Goal: Task Accomplishment & Management: Complete application form

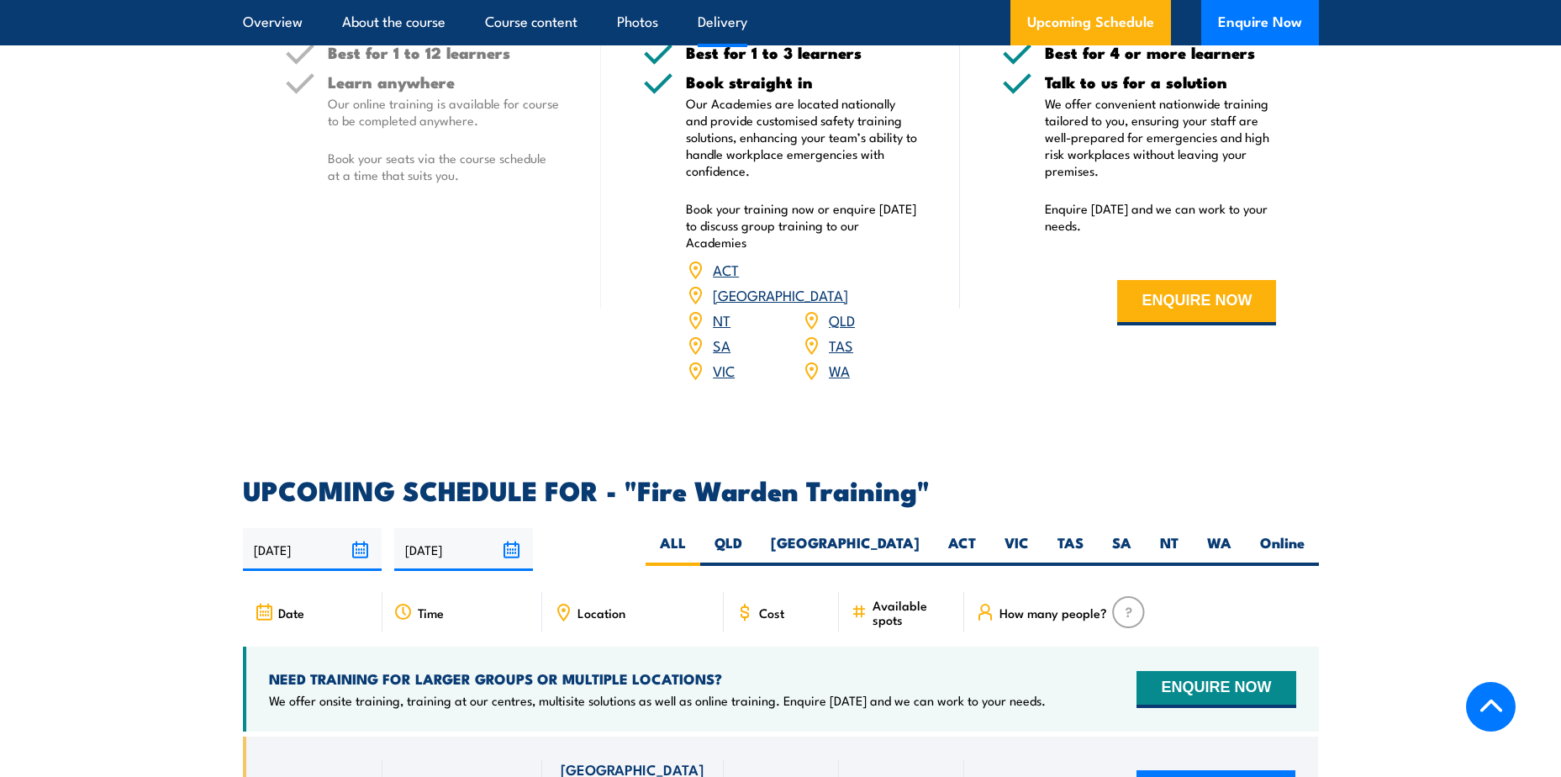
scroll to position [2606, 0]
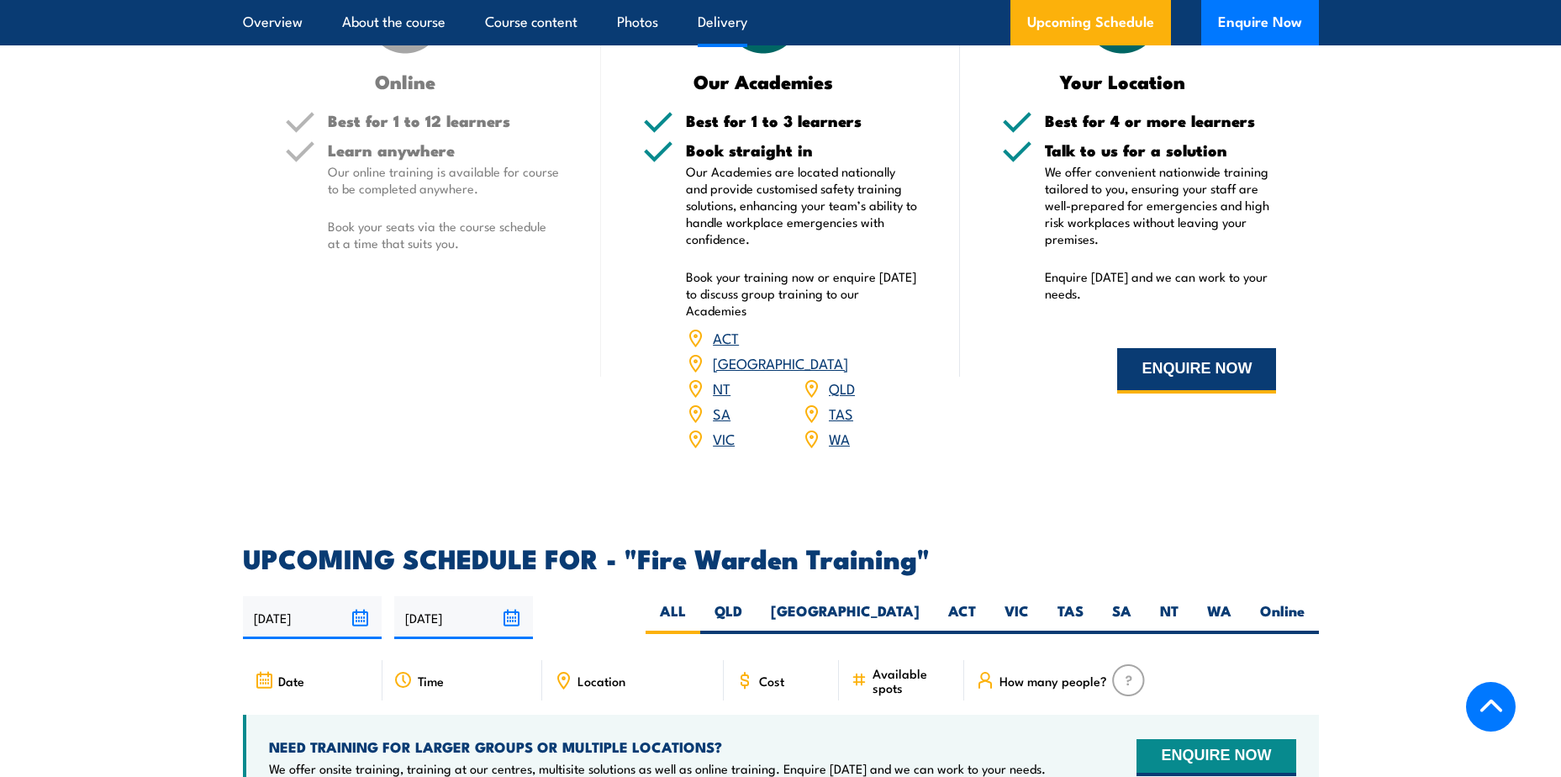
click at [1192, 368] on button "ENQUIRE NOW" at bounding box center [1196, 370] width 159 height 45
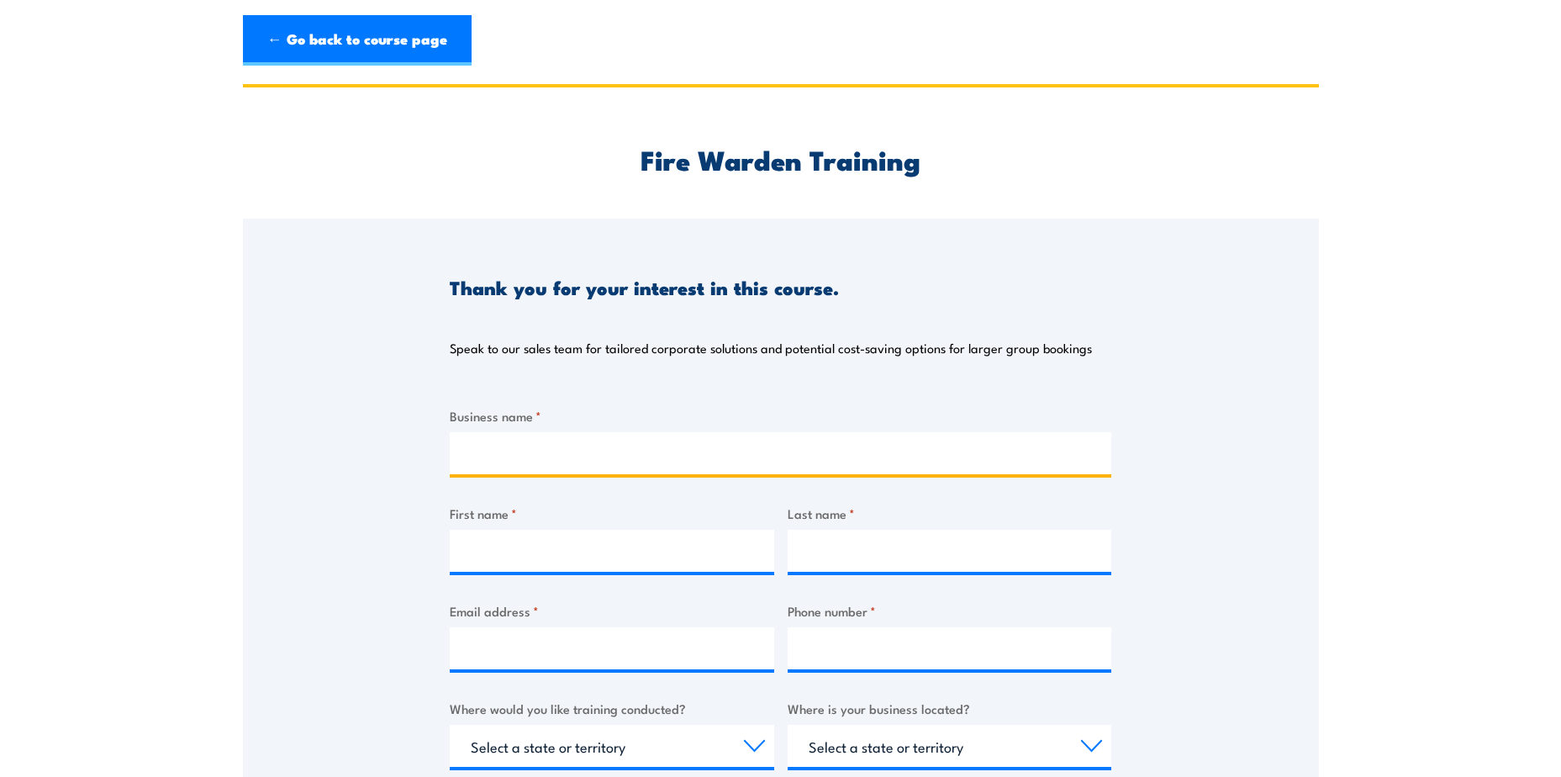
click at [525, 451] on input "Business name *" at bounding box center [781, 453] width 662 height 42
type input "RDO Equipment"
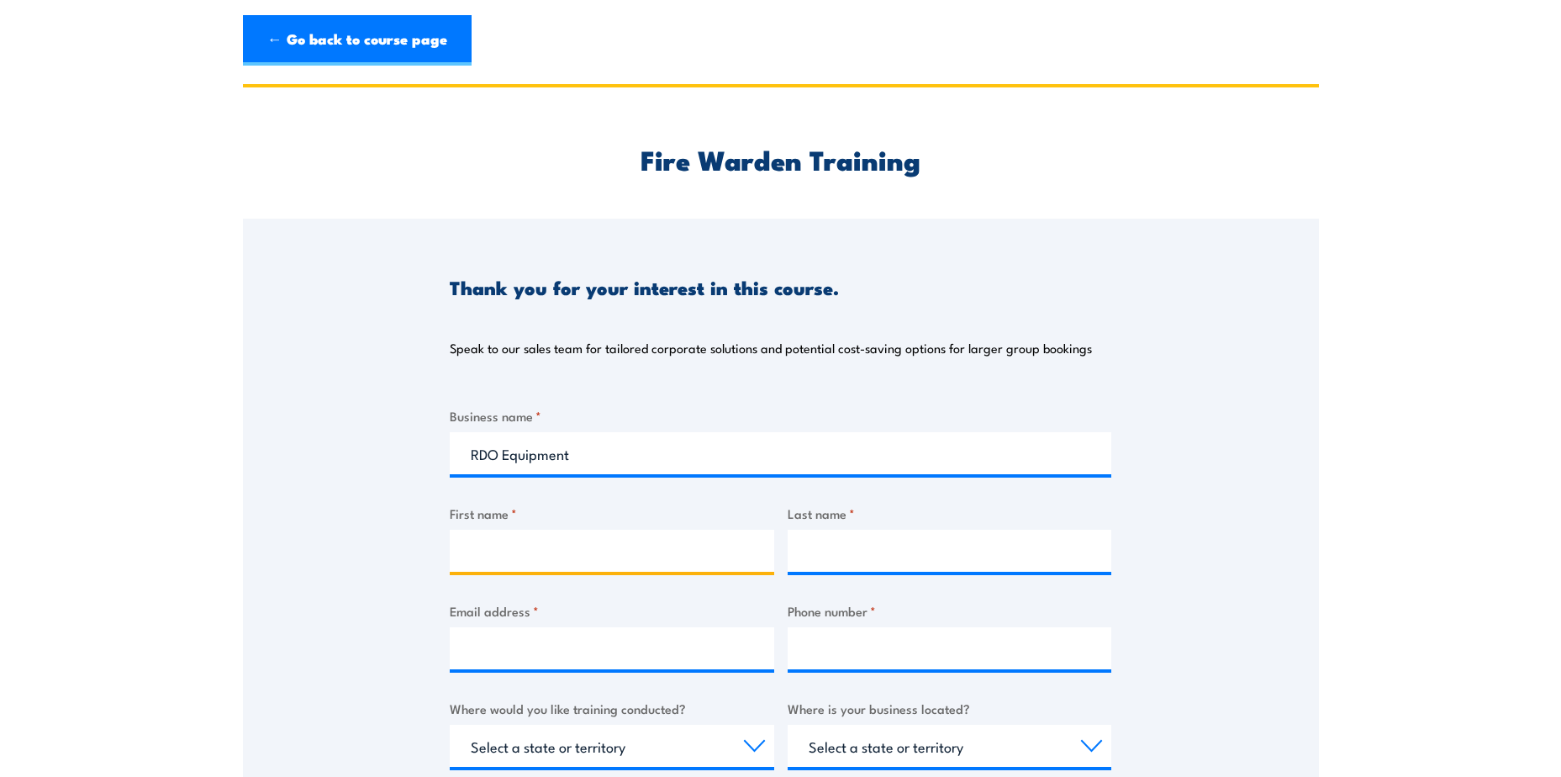
type input "[PERSON_NAME]"
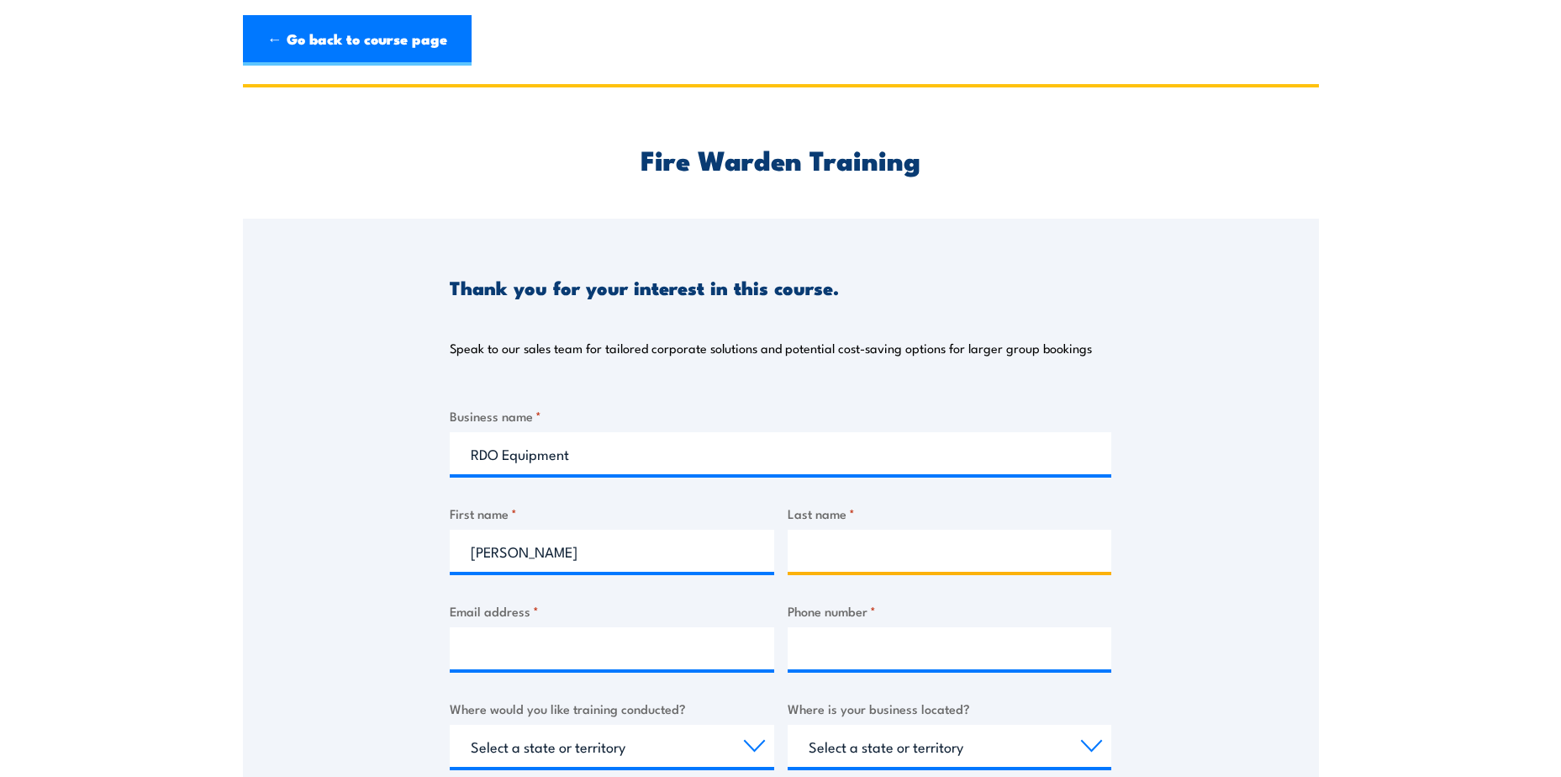
type input "Ammar"
type input "[PERSON_NAME][EMAIL_ADDRESS][DOMAIN_NAME]"
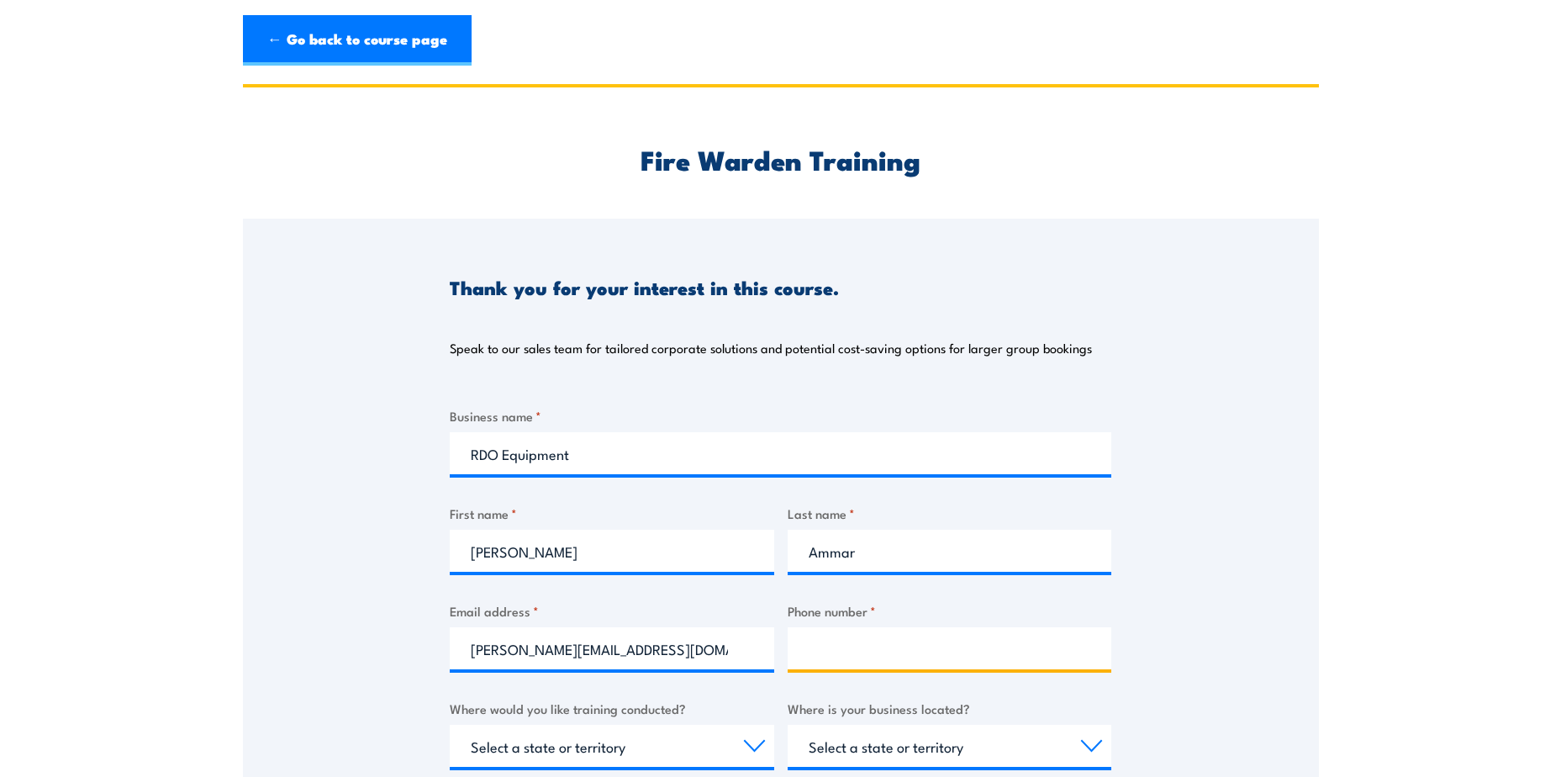
type input "0448723213"
select select "QLD"
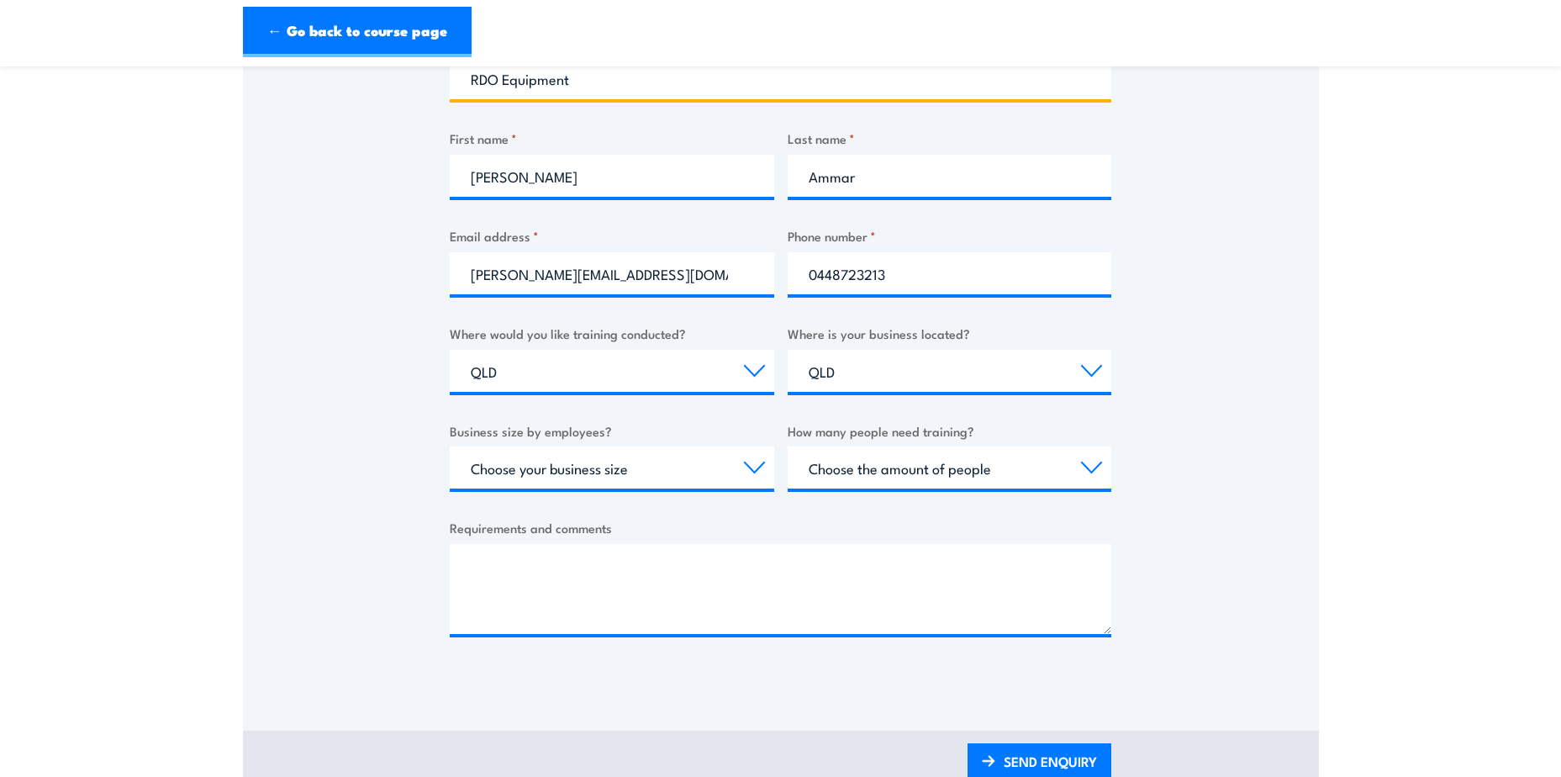
scroll to position [420, 0]
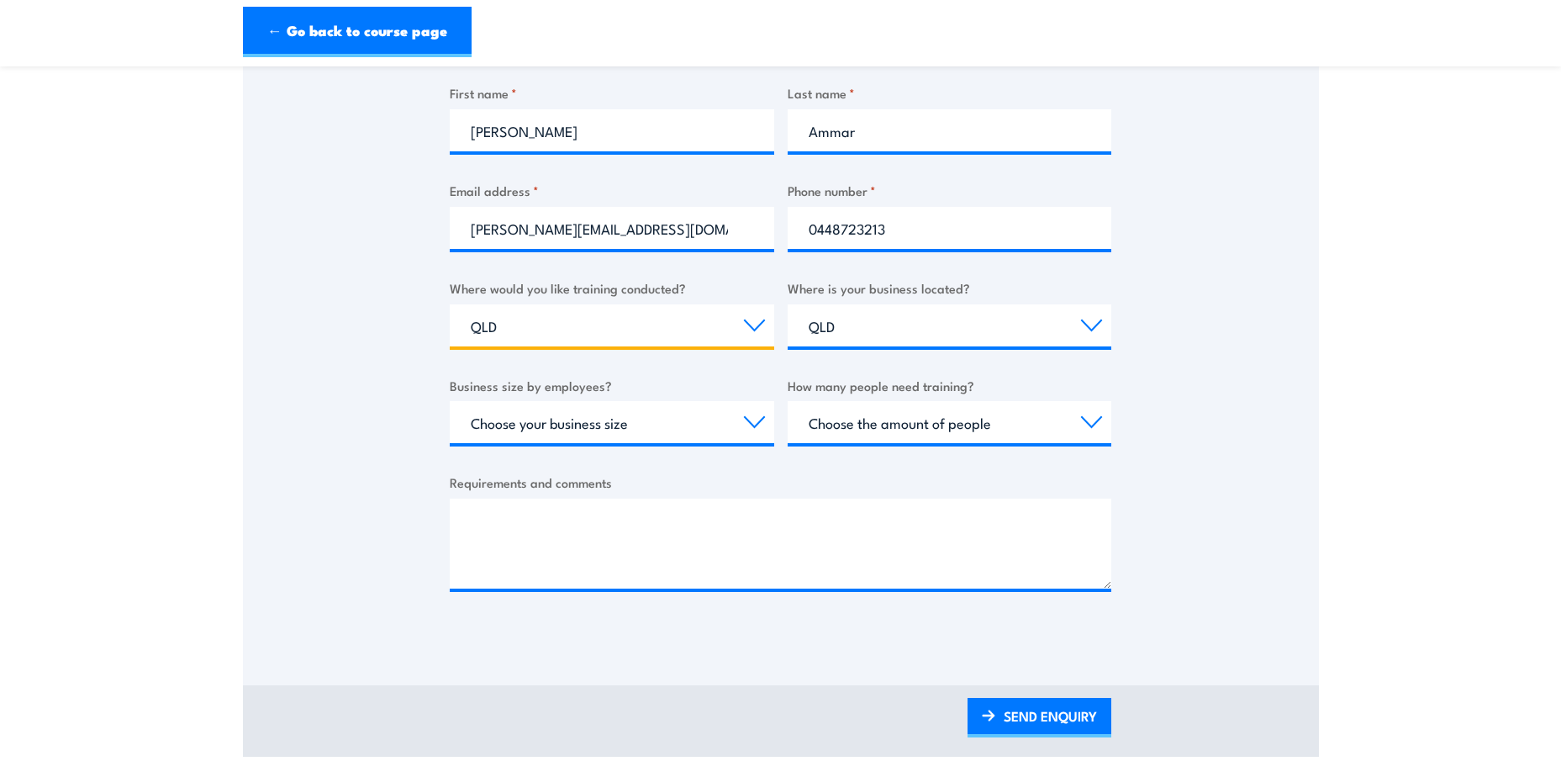
click at [557, 333] on select "Select a state or territory Nationally - multiple locations [GEOGRAPHIC_DATA] […" at bounding box center [612, 325] width 325 height 42
click at [664, 424] on select "Choose your business size 1 to 19 20 to 199 200+" at bounding box center [612, 422] width 325 height 42
select select "20 to 199"
click at [450, 401] on select "Choose your business size 1 to 19 20 to 199 200+" at bounding box center [612, 422] width 325 height 42
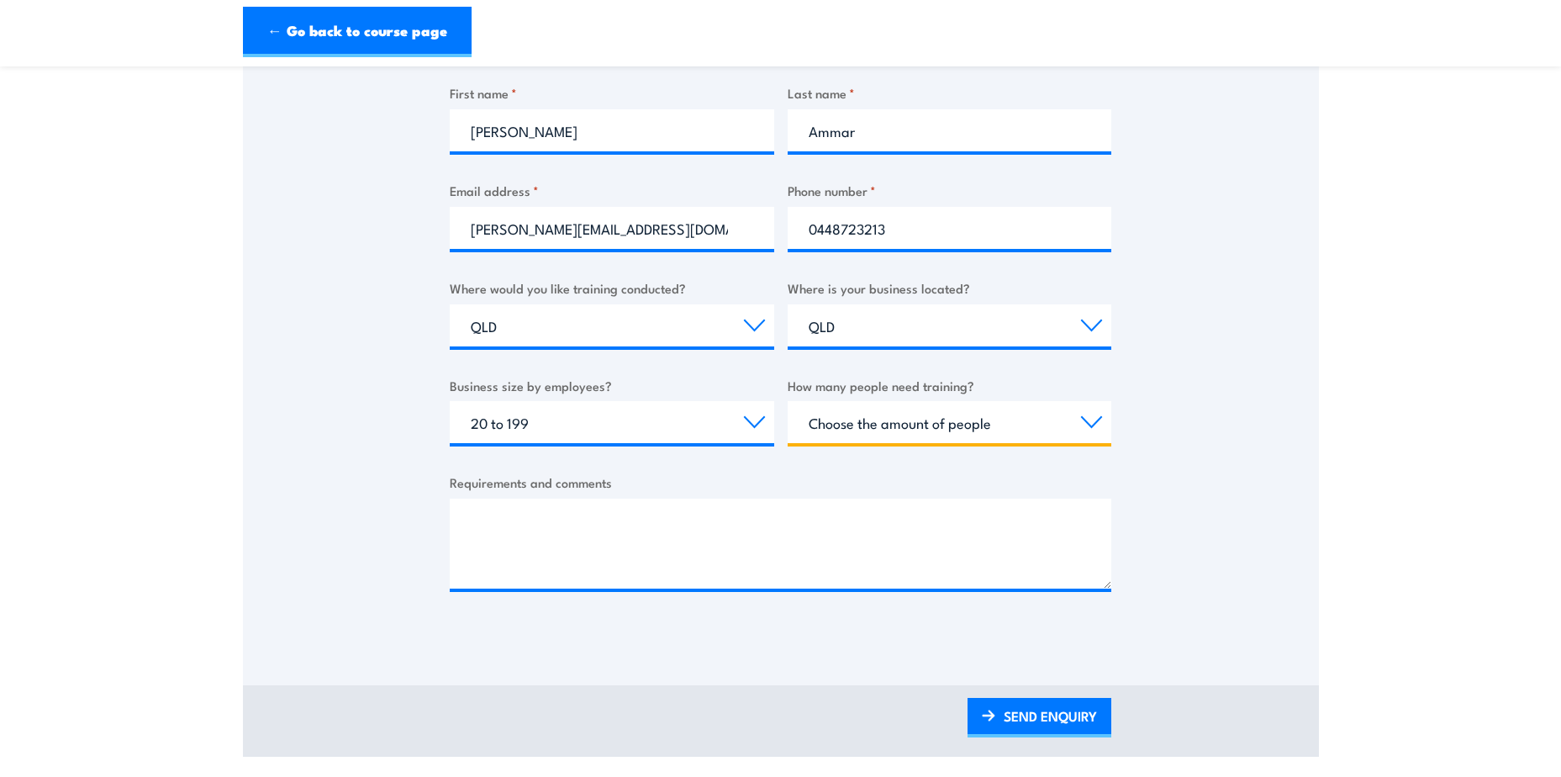
click at [932, 425] on select "Choose the amount of people 1 to 4 5 to 19 20+" at bounding box center [950, 422] width 325 height 42
select select "5 to 19"
click at [788, 401] on select "Choose the amount of people 1 to 4 5 to 19 20+" at bounding box center [950, 422] width 325 height 42
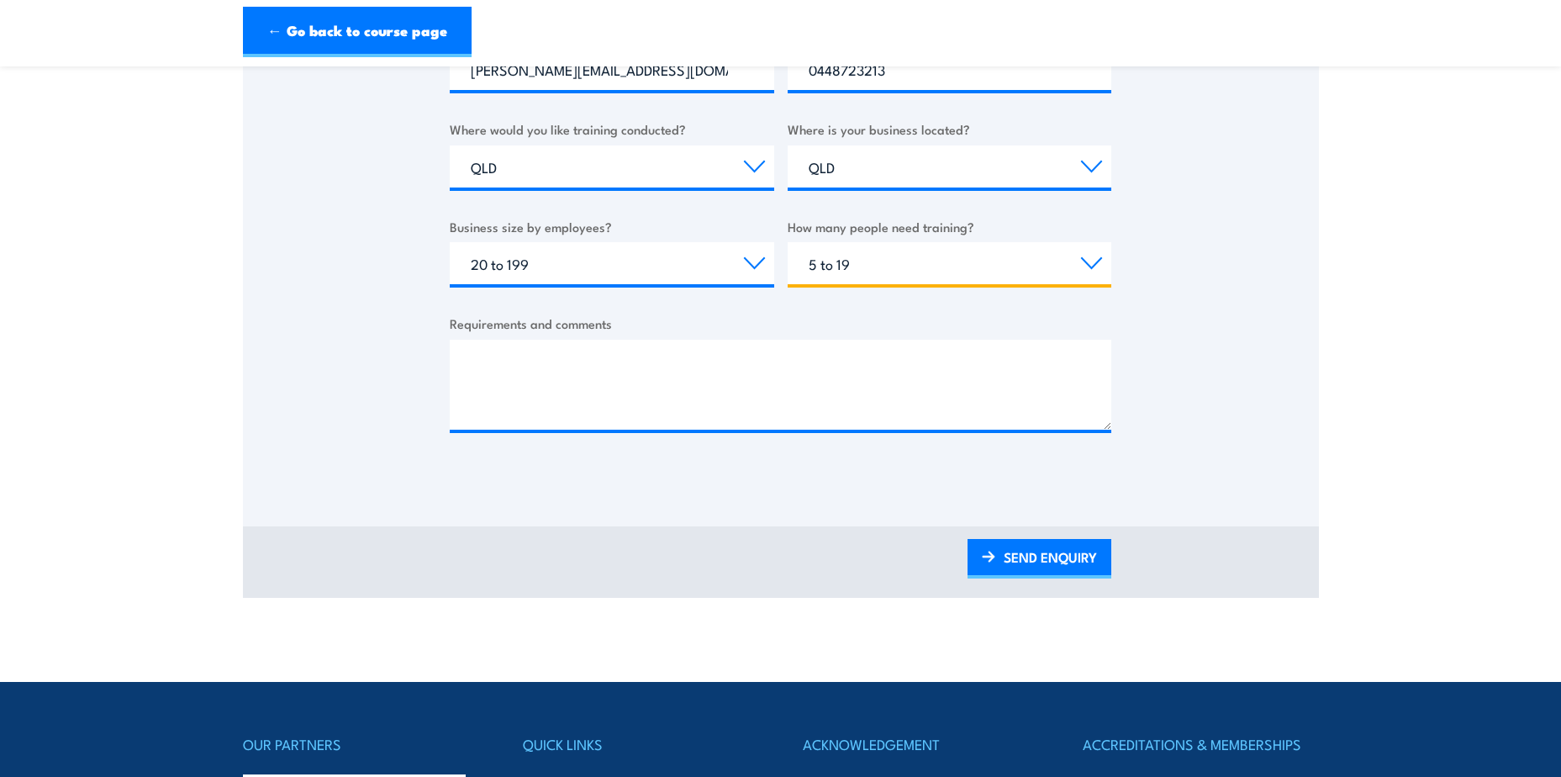
scroll to position [588, 0]
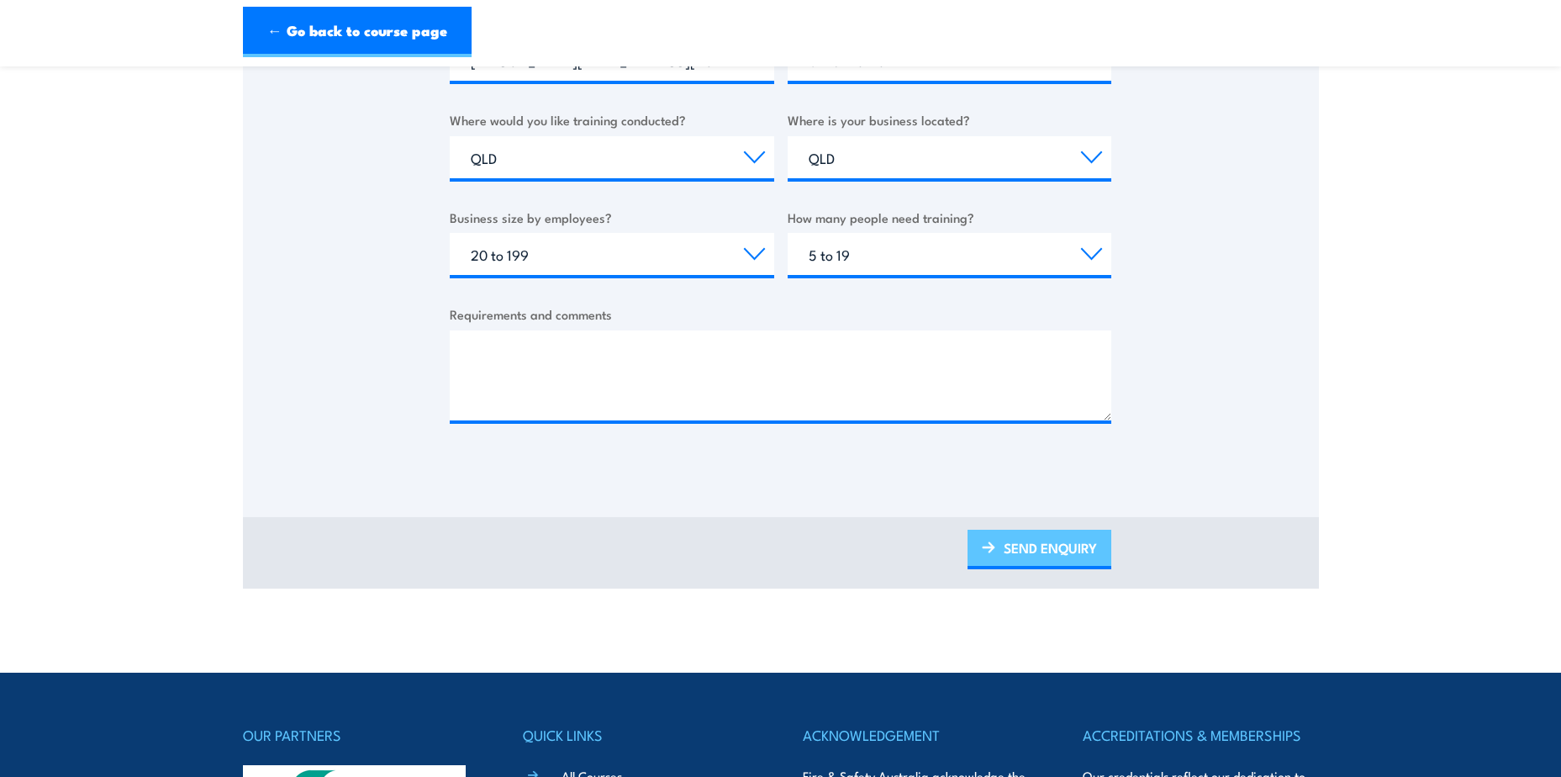
click at [1074, 557] on link "SEND ENQUIRY" at bounding box center [1040, 550] width 144 height 40
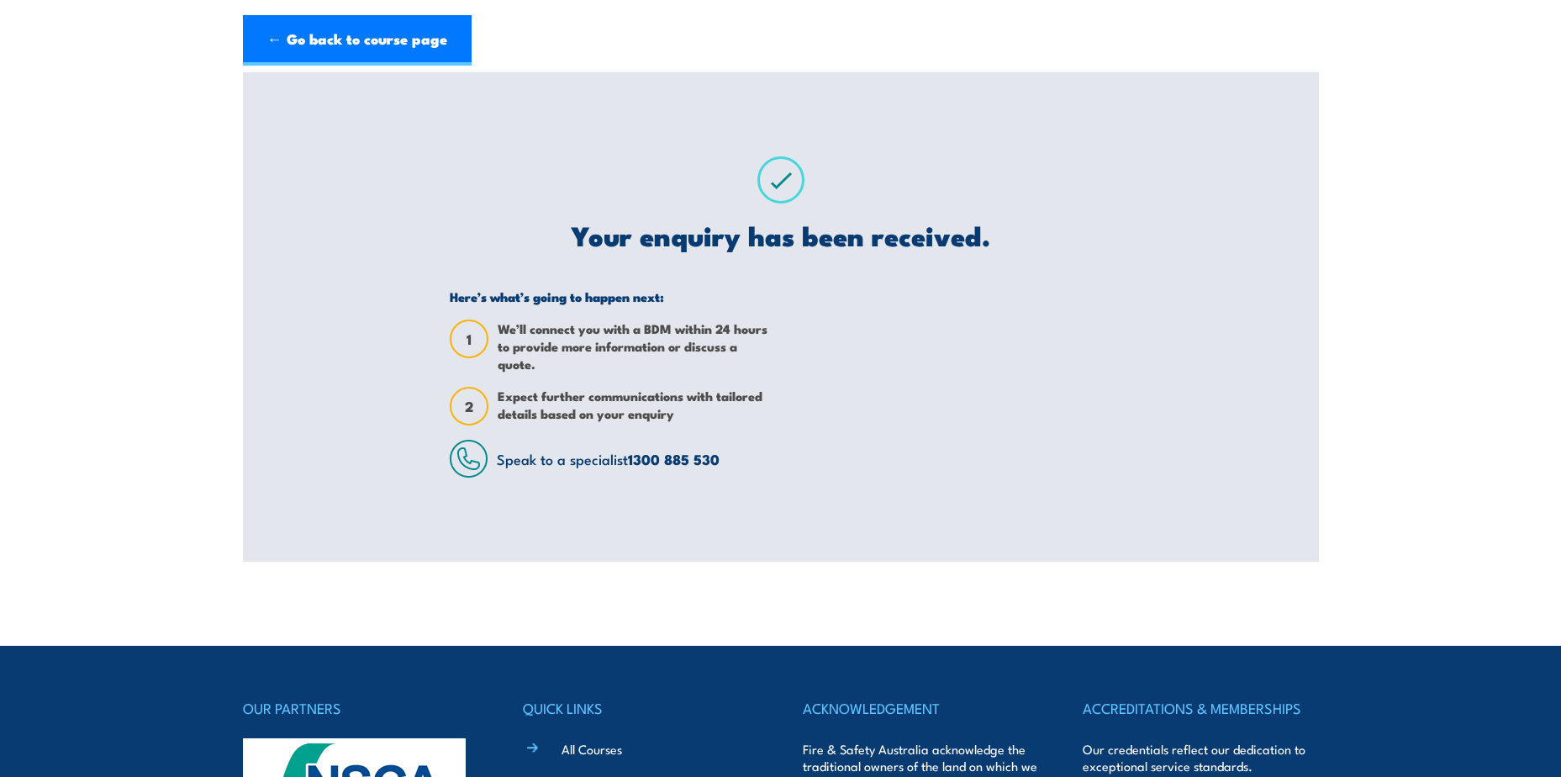
scroll to position [0, 0]
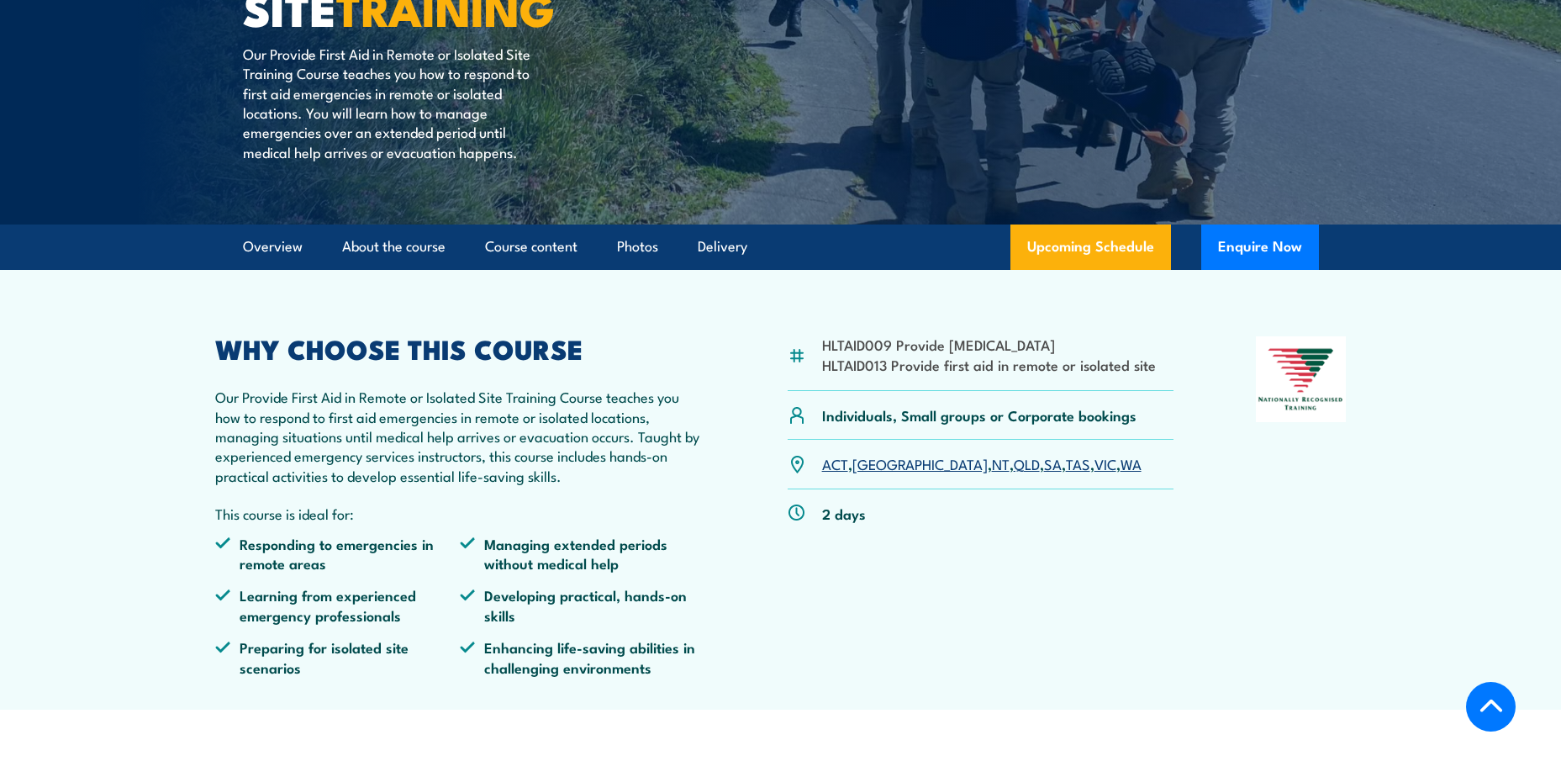
scroll to position [336, 0]
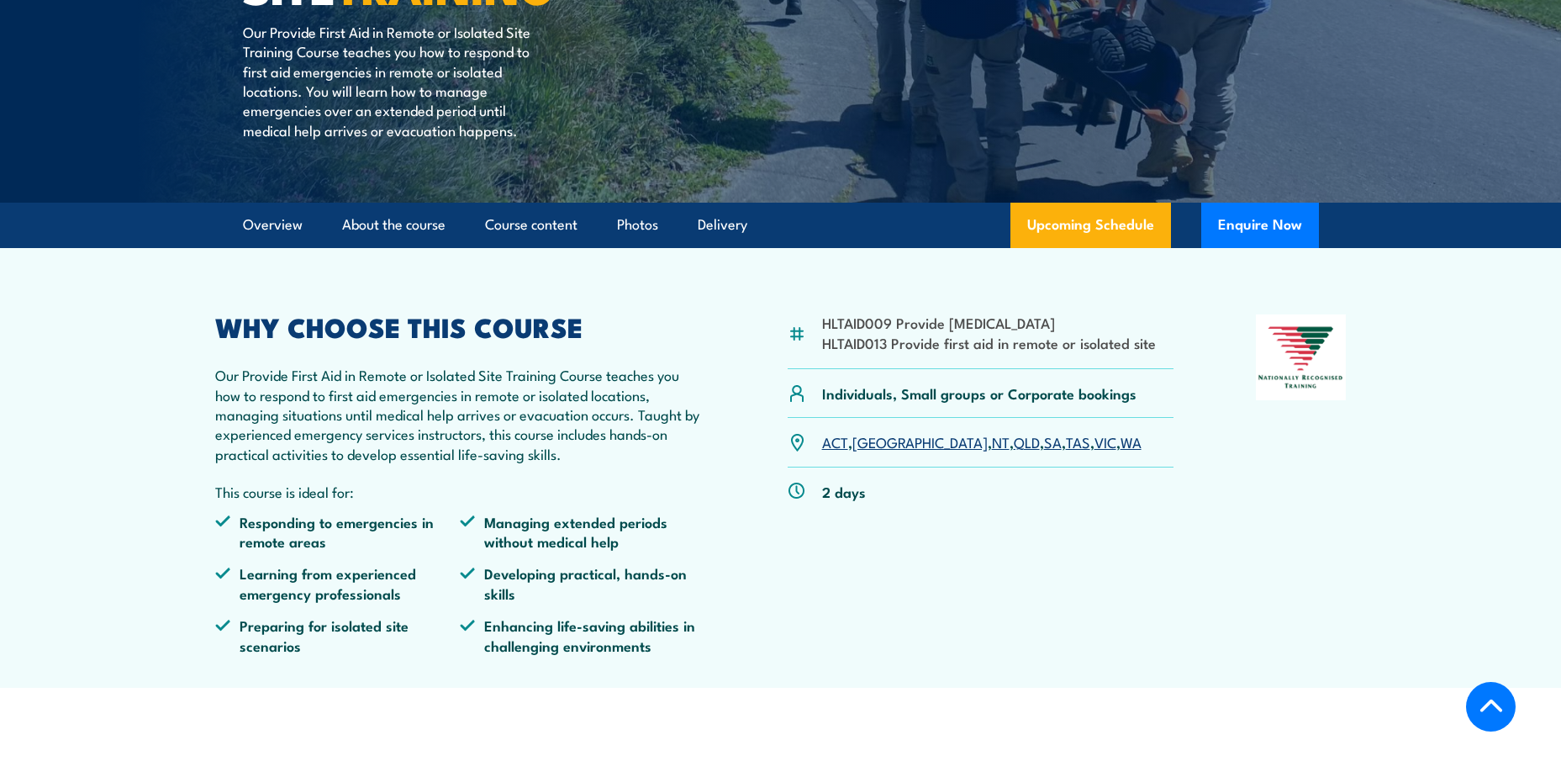
click at [1014, 442] on link "QLD" at bounding box center [1027, 441] width 26 height 20
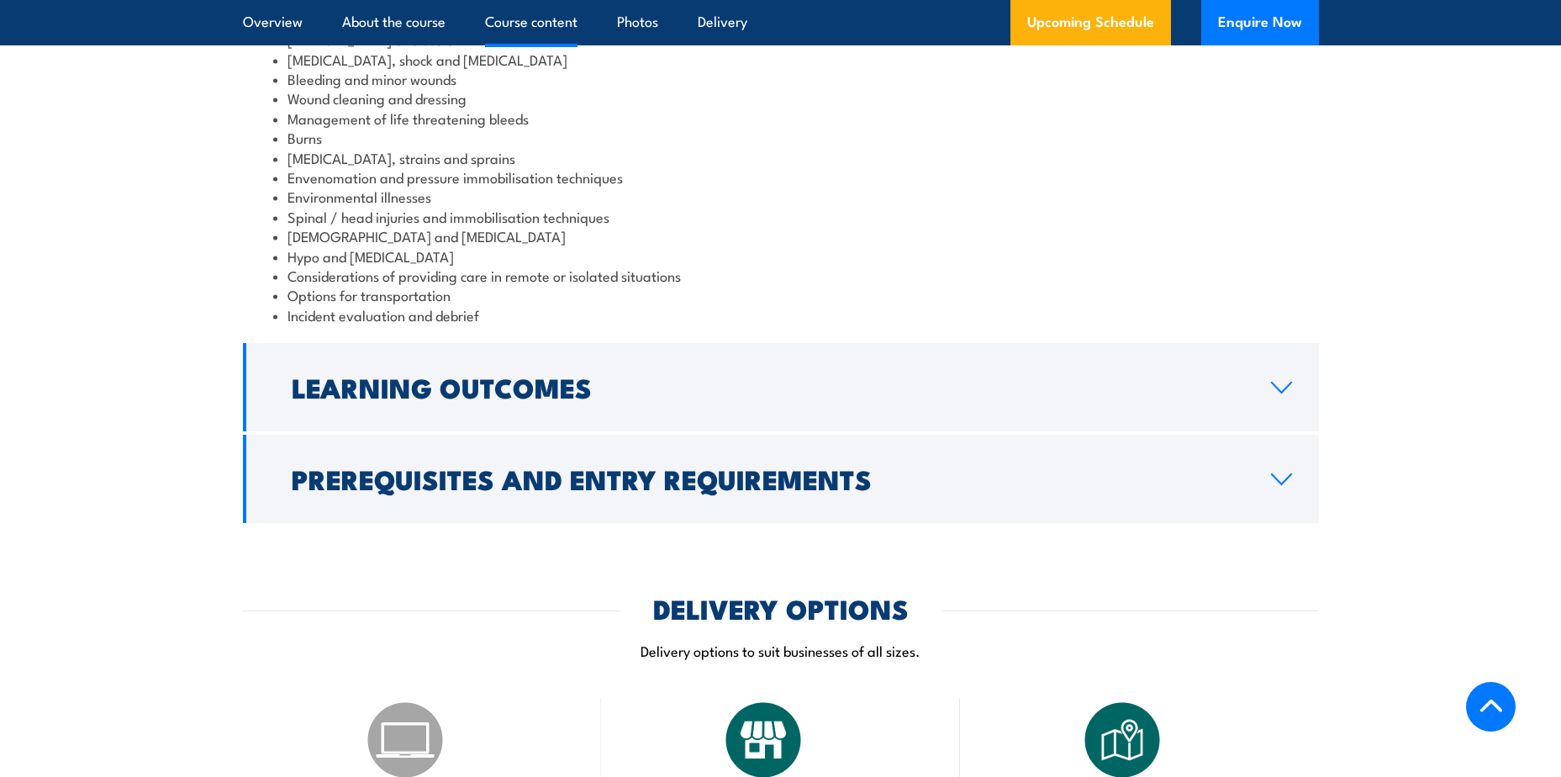
scroll to position [1640, 0]
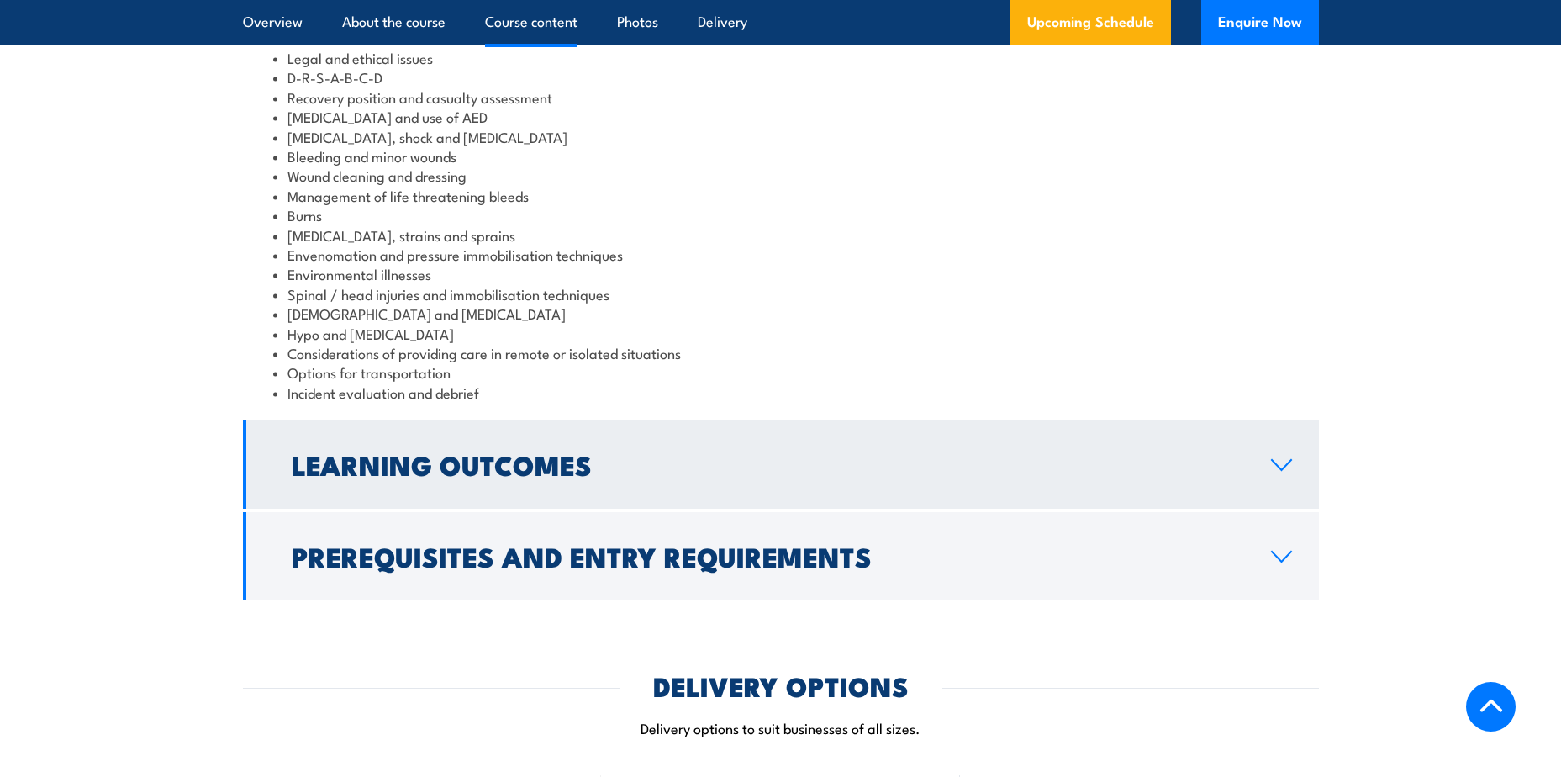
click at [1218, 452] on h2 "Learning Outcomes" at bounding box center [768, 464] width 952 height 24
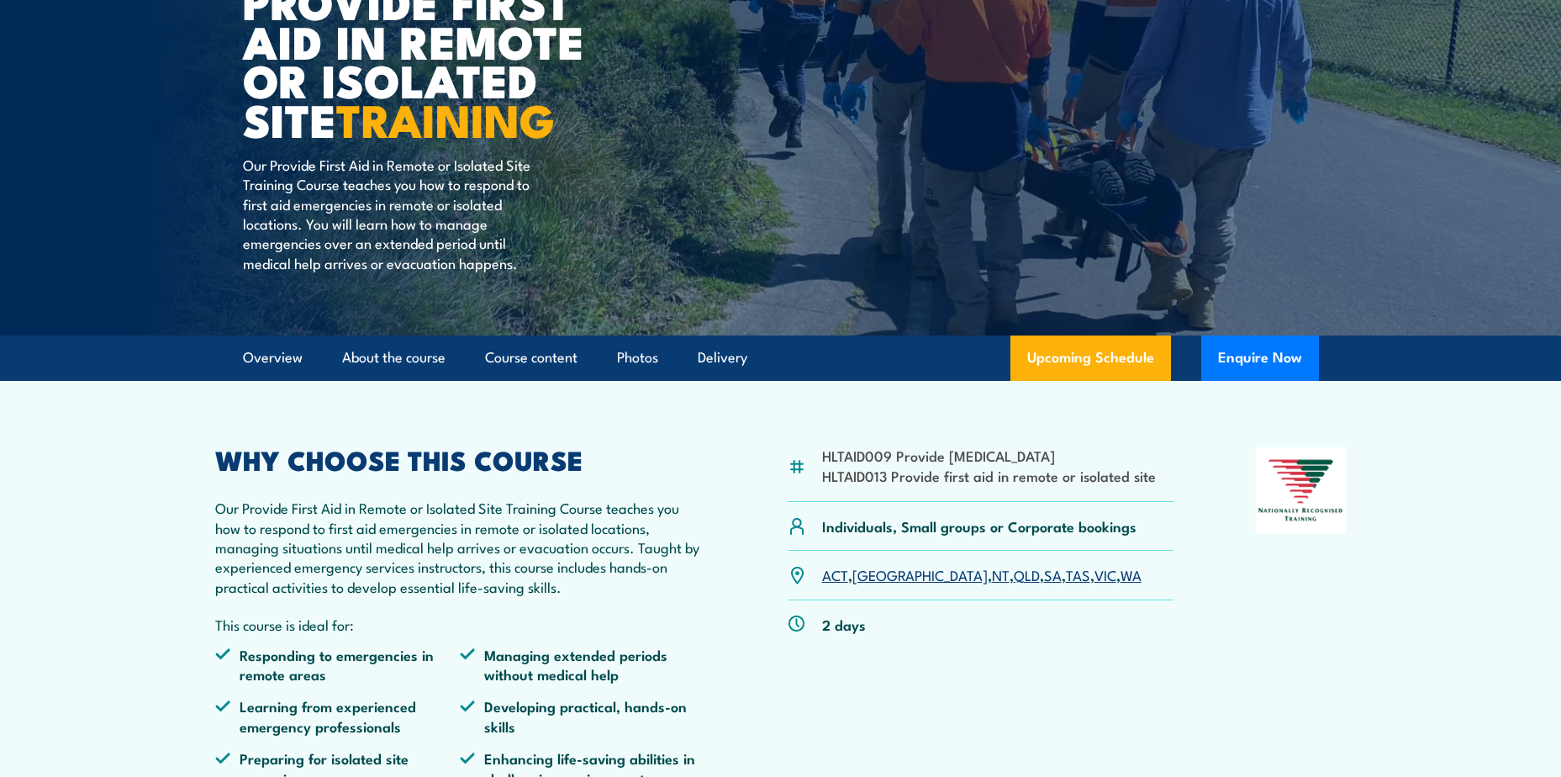
scroll to position [127, 0]
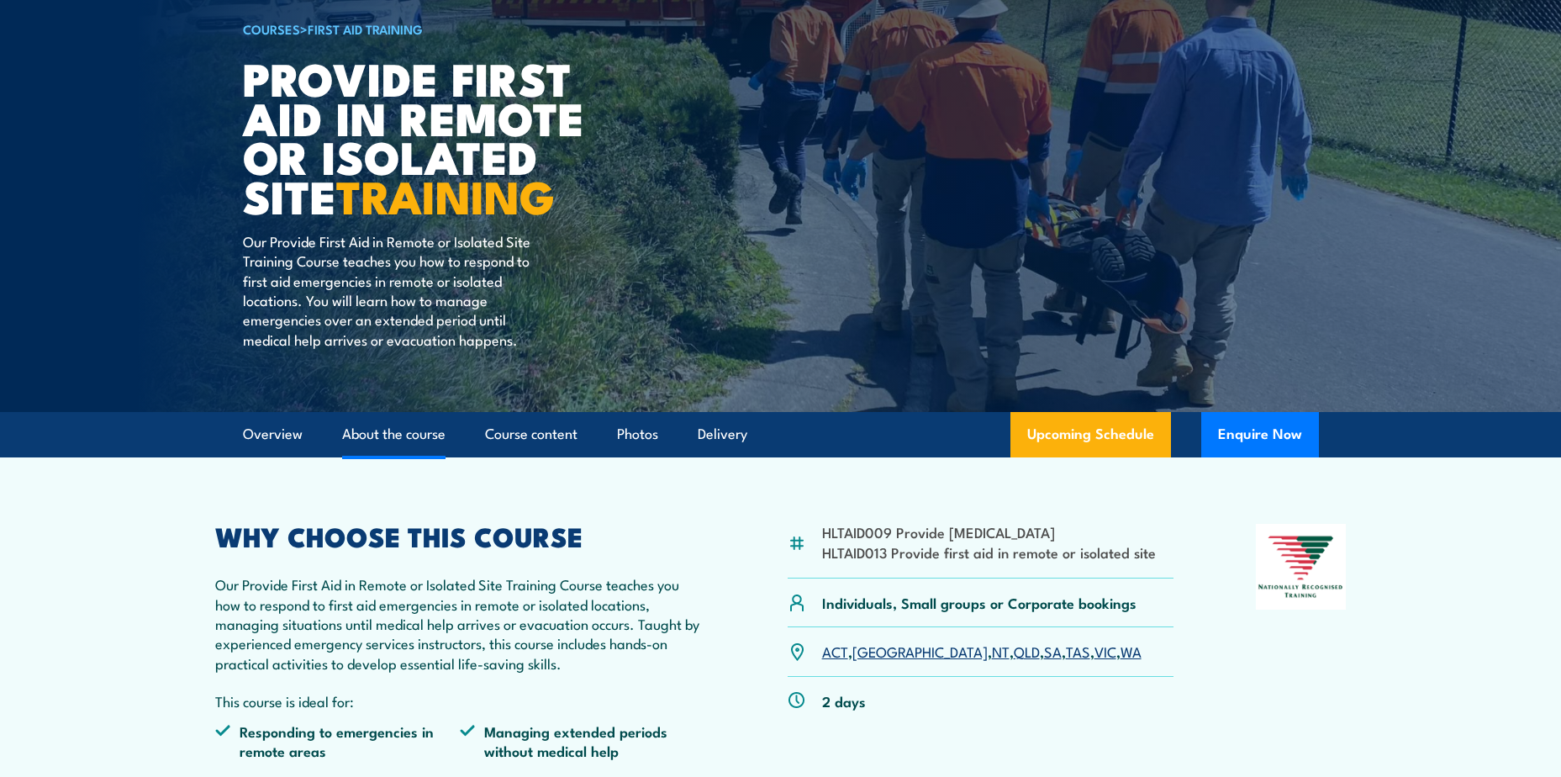
click at [419, 436] on link "About the course" at bounding box center [393, 434] width 103 height 45
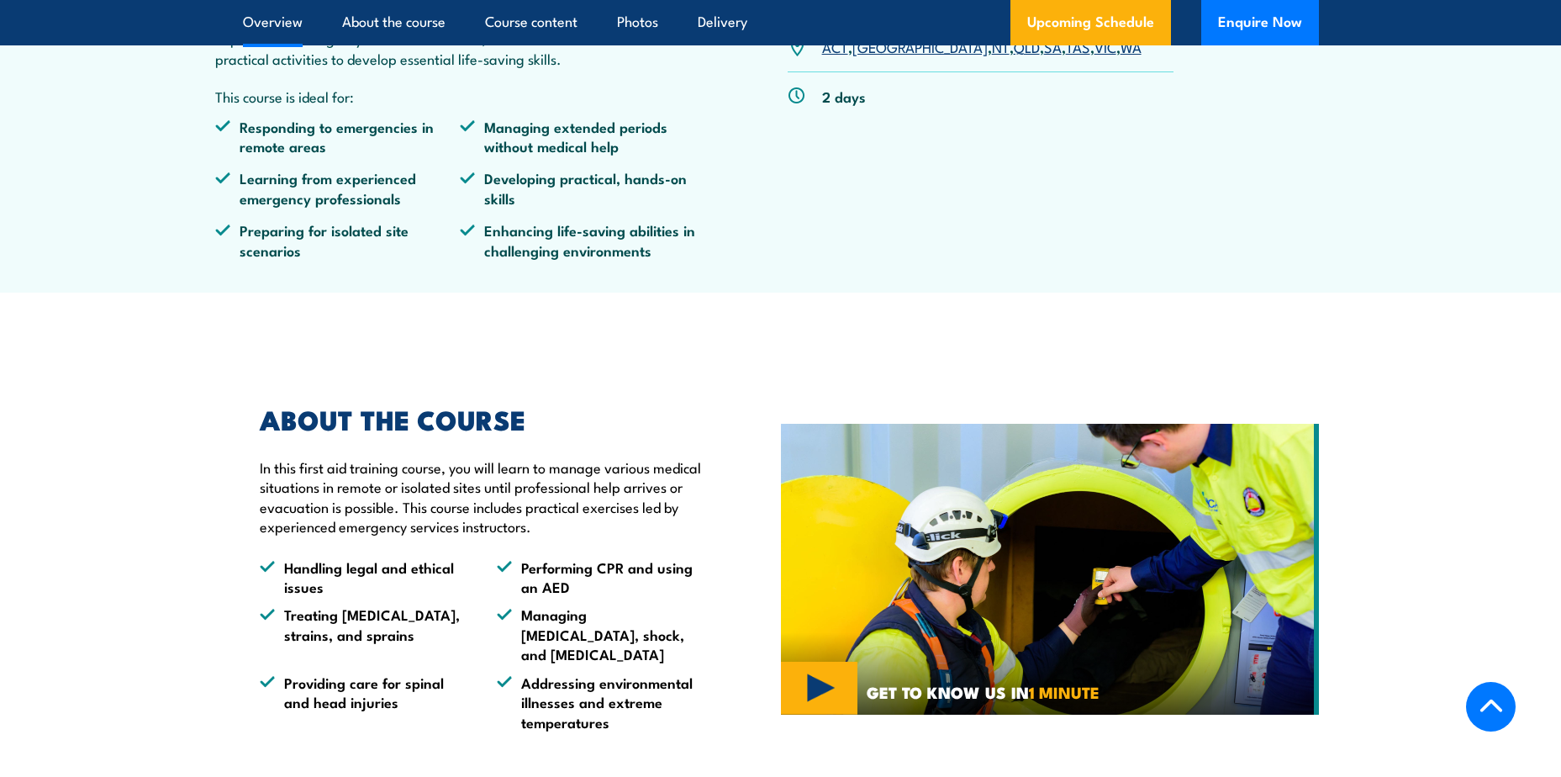
scroll to position [1024, 0]
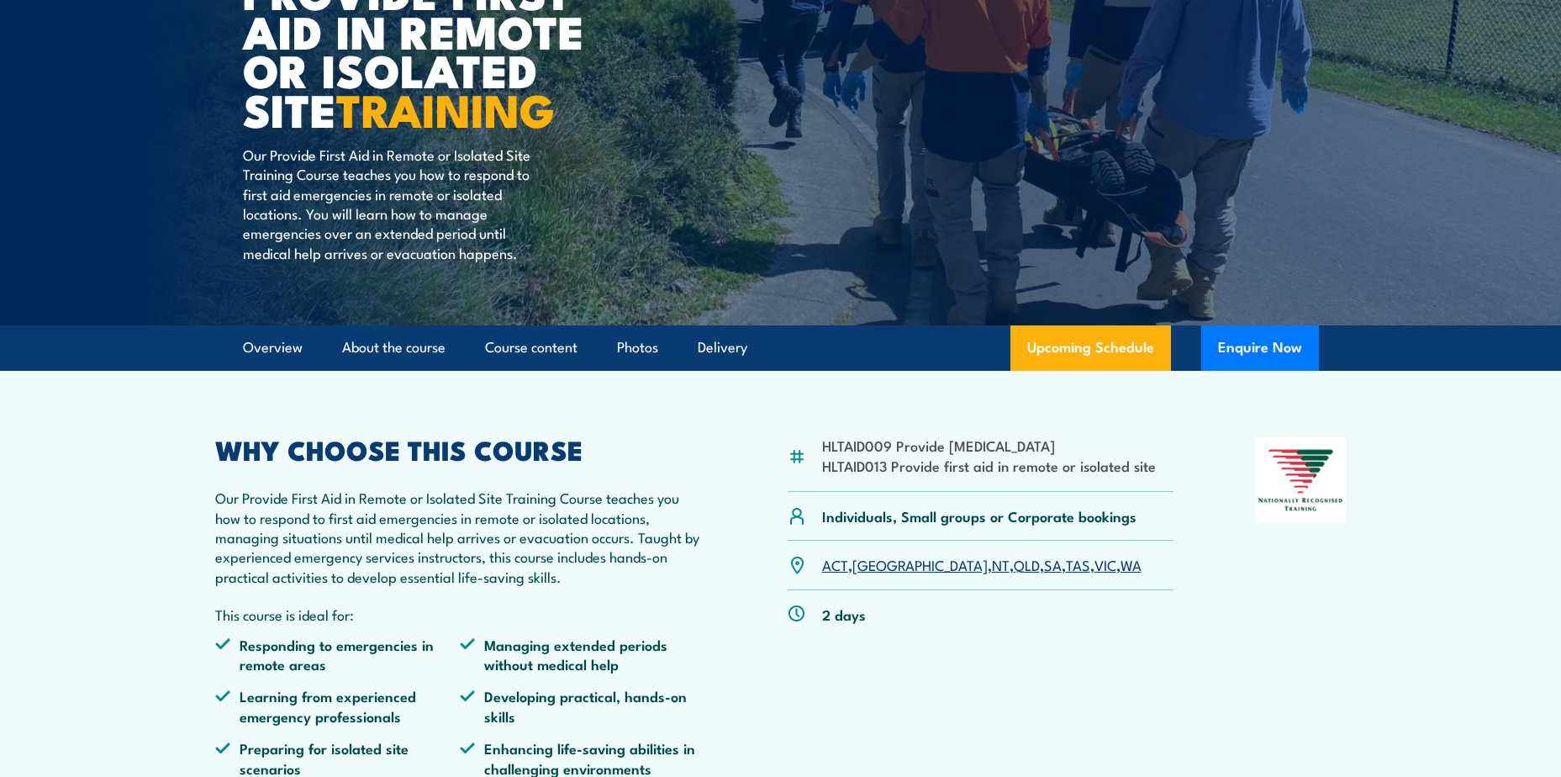
scroll to position [206, 0]
